Goal: Task Accomplishment & Management: Use online tool/utility

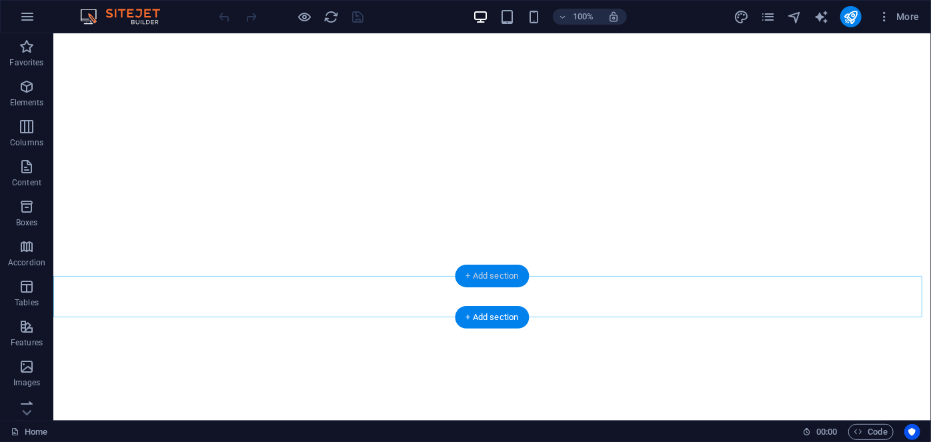
click at [487, 276] on div "+ Add section" at bounding box center [493, 276] width 74 height 23
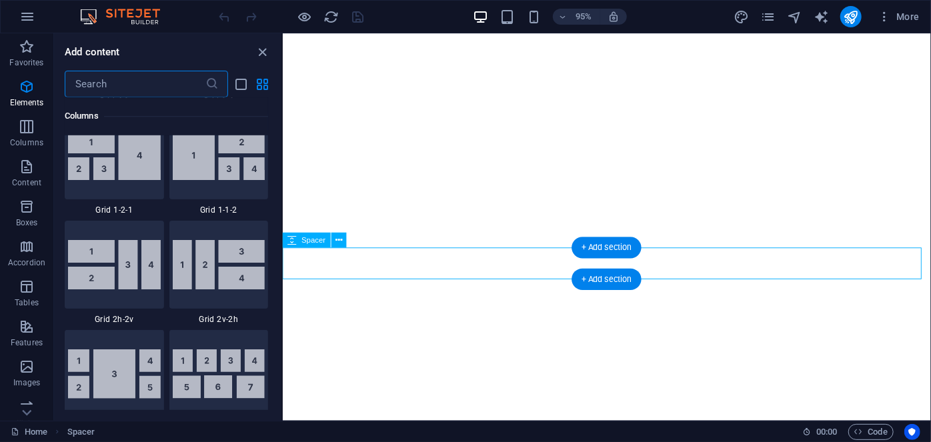
scroll to position [2334, 0]
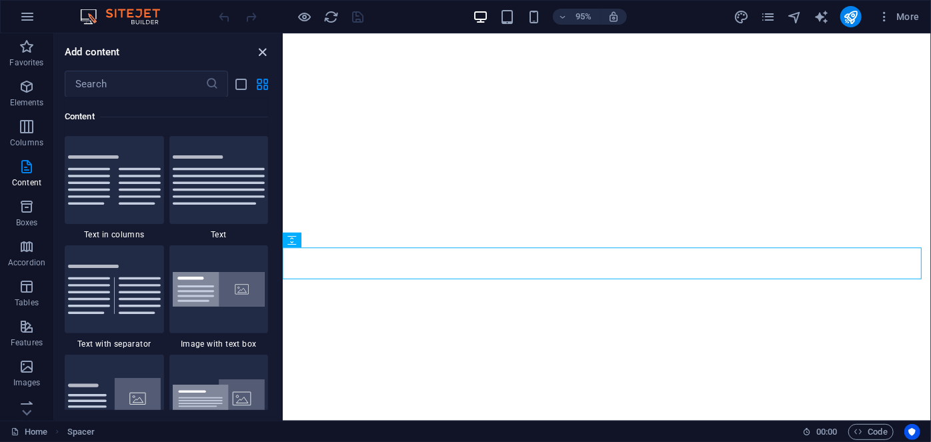
click at [263, 59] on icon "close panel" at bounding box center [263, 52] width 15 height 15
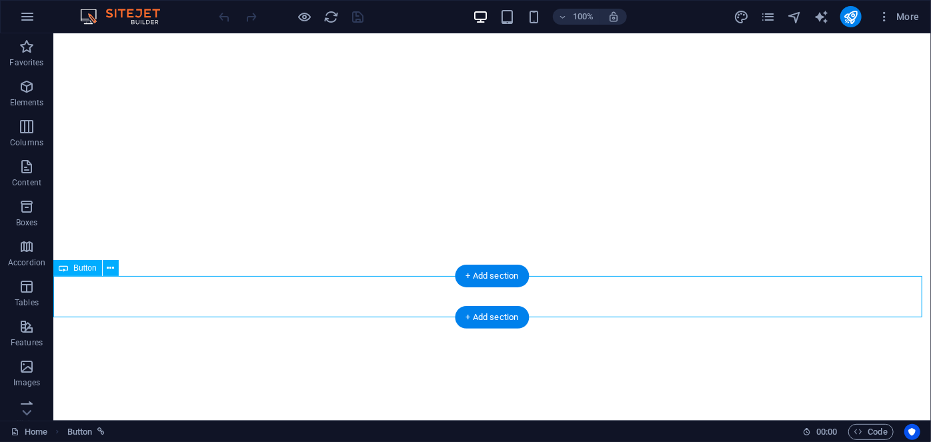
select select "px"
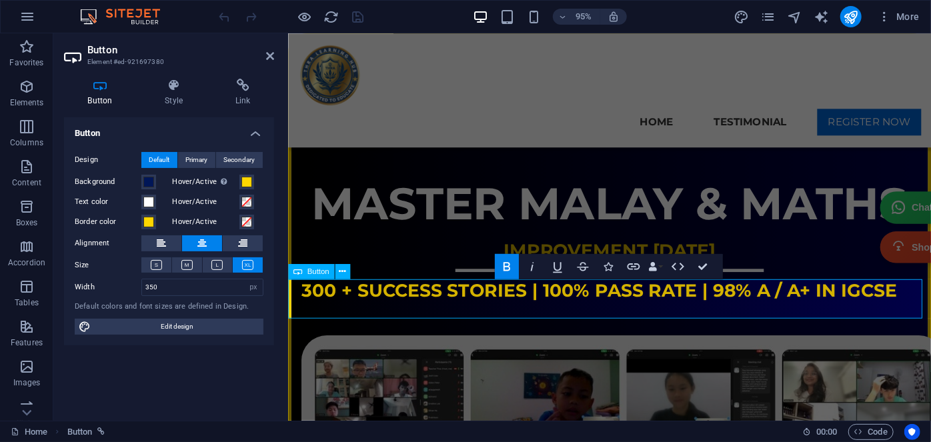
scroll to position [938, 0]
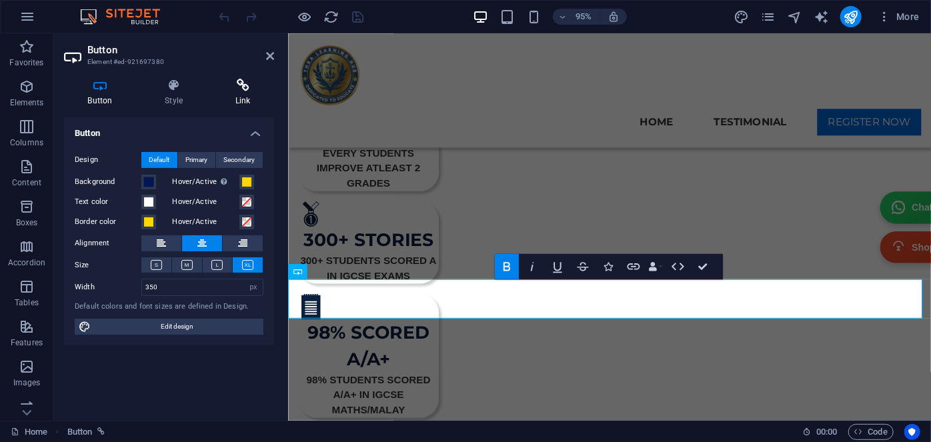
click at [247, 97] on h4 "Link" at bounding box center [242, 93] width 63 height 28
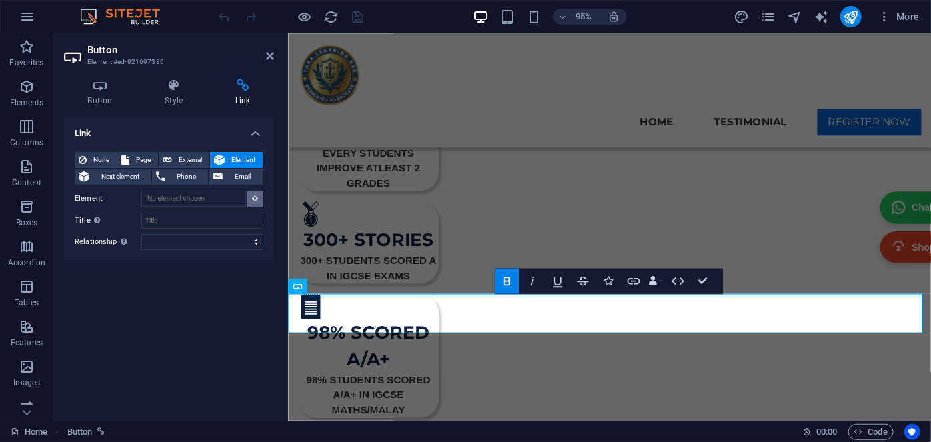
scroll to position [850, 0]
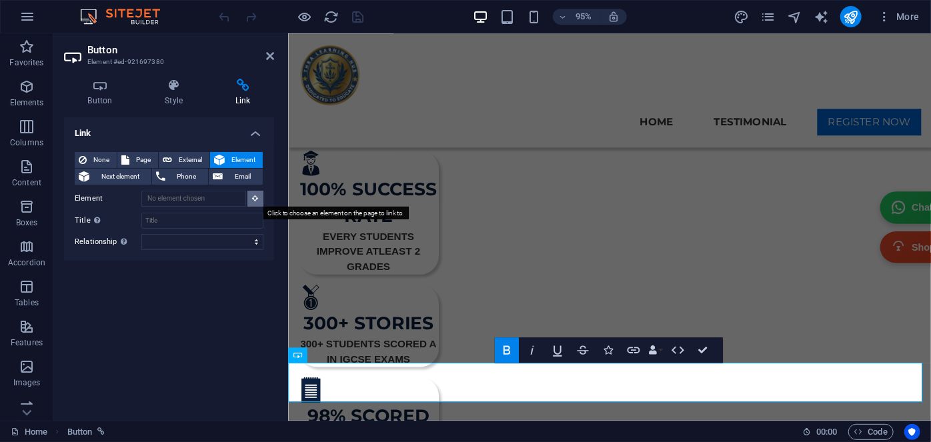
click at [256, 204] on button at bounding box center [255, 199] width 16 height 16
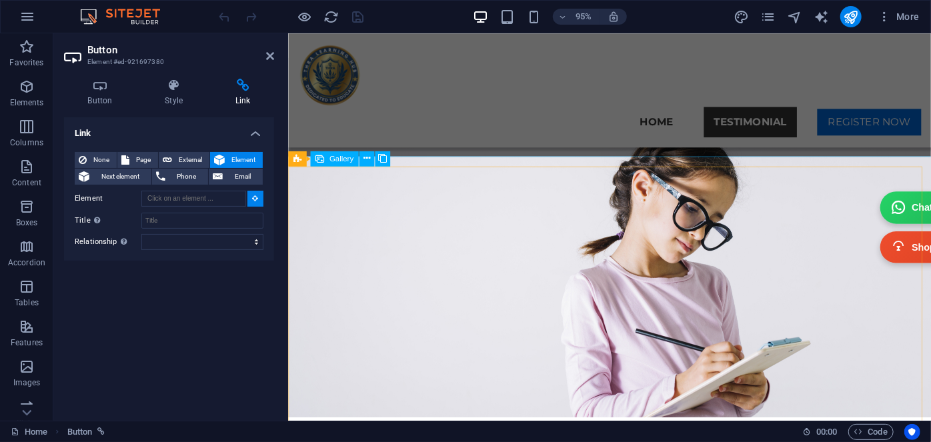
type input "#ed-1010842930"
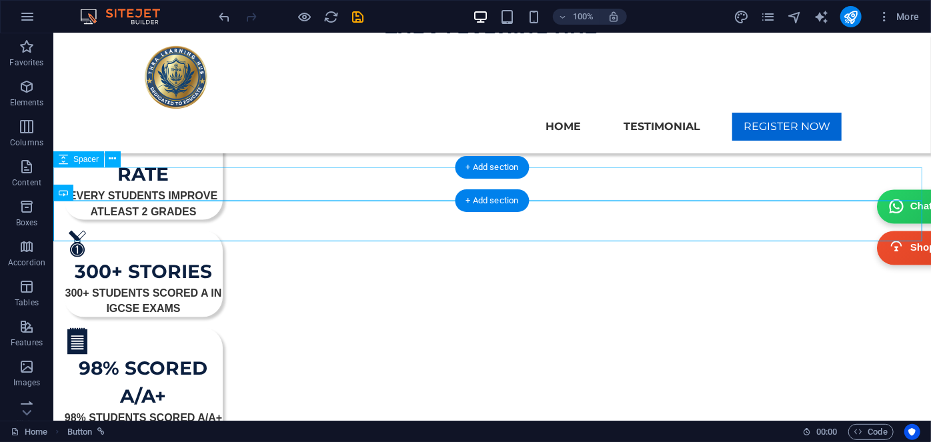
scroll to position [1047, 0]
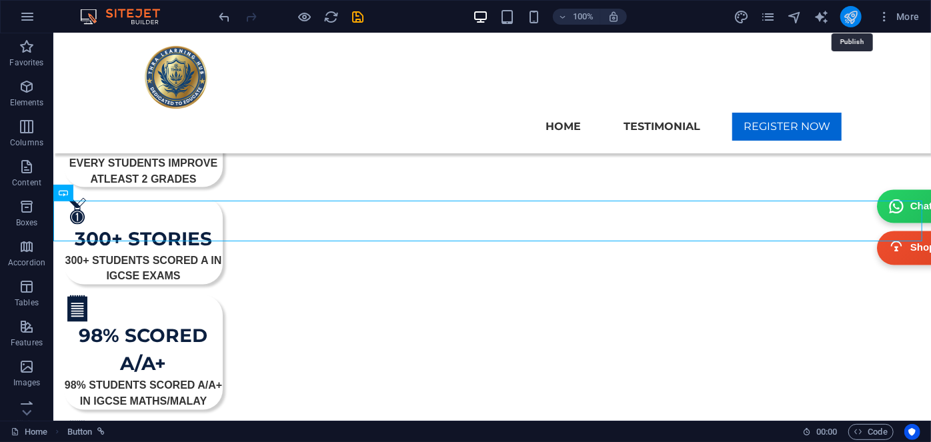
click at [847, 13] on icon "publish" at bounding box center [850, 16] width 15 height 15
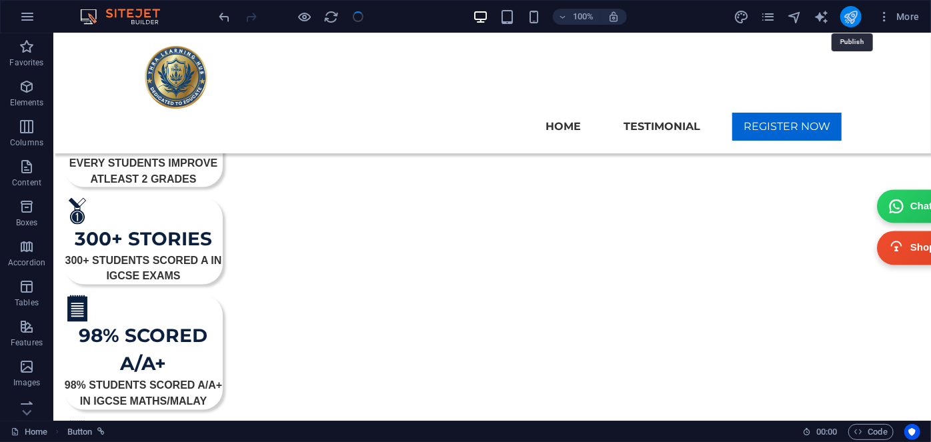
checkbox input "false"
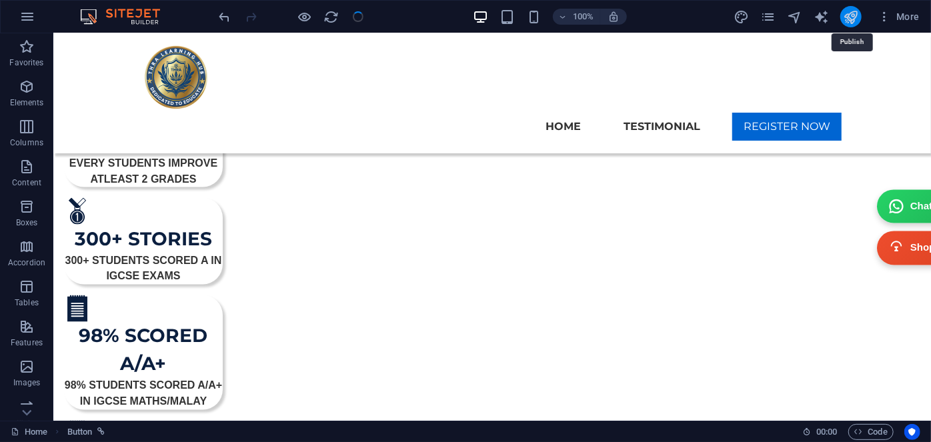
checkbox input "false"
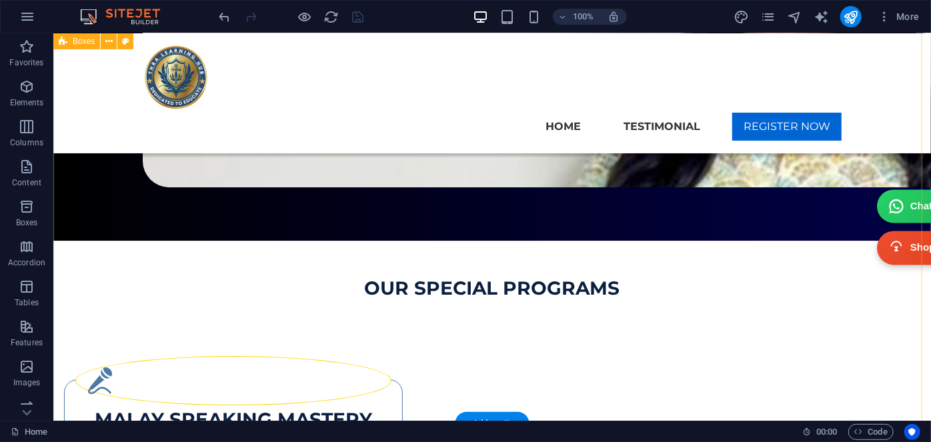
scroll to position [2160, 0]
